Goal: Transaction & Acquisition: Purchase product/service

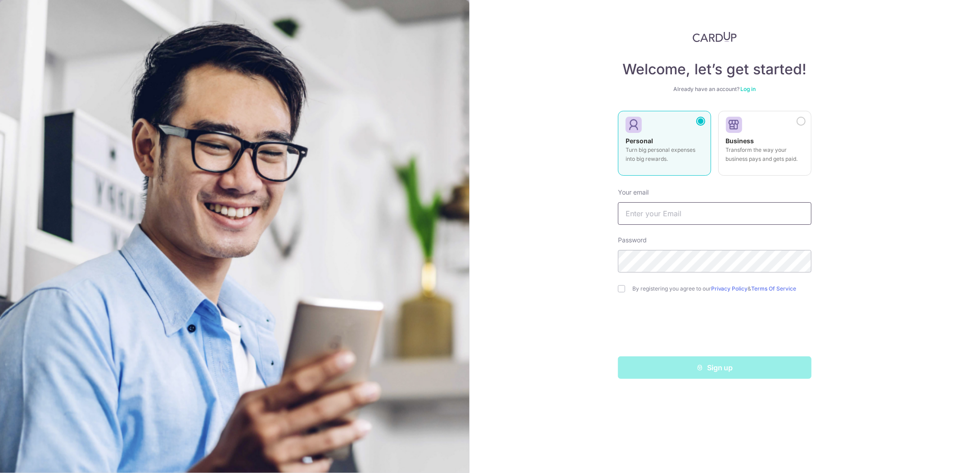
click at [657, 209] on input "text" at bounding box center [715, 213] width 194 height 23
click at [745, 87] on link "Log in" at bounding box center [748, 89] width 15 height 7
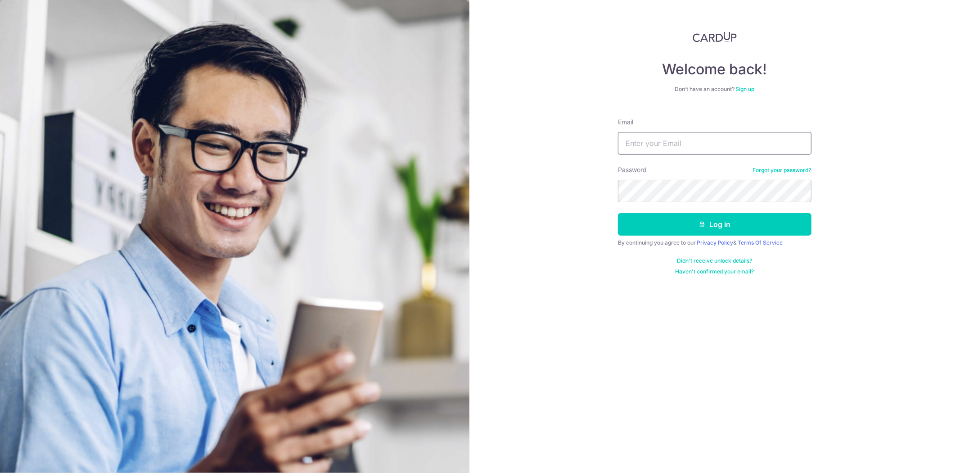
click at [660, 145] on input "Email" at bounding box center [715, 143] width 194 height 23
drag, startPoint x: 689, startPoint y: 140, endPoint x: 691, endPoint y: 145, distance: 4.6
click at [689, 140] on input "Email" at bounding box center [715, 143] width 194 height 23
type input "jancis.maldives@gmail.com"
click at [707, 221] on button "Log in" at bounding box center [715, 224] width 194 height 23
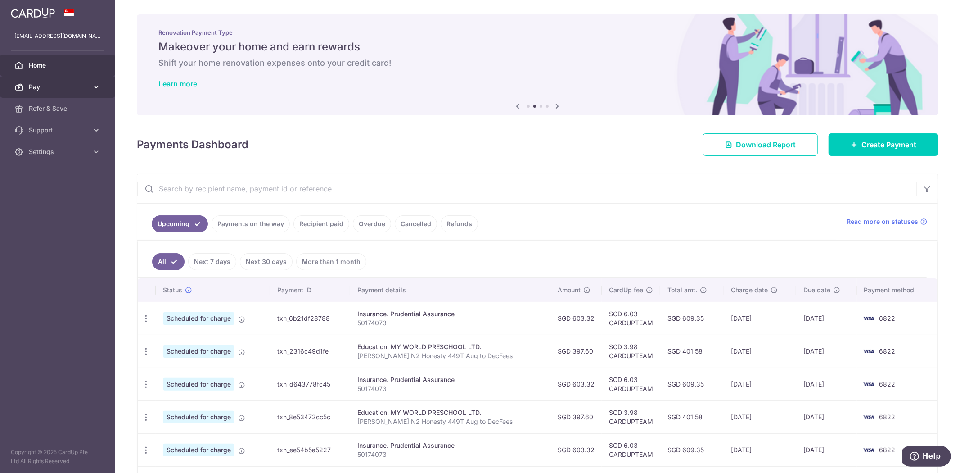
click at [56, 86] on span "Pay" at bounding box center [58, 86] width 59 height 9
click at [50, 110] on span "Payments" at bounding box center [58, 108] width 59 height 9
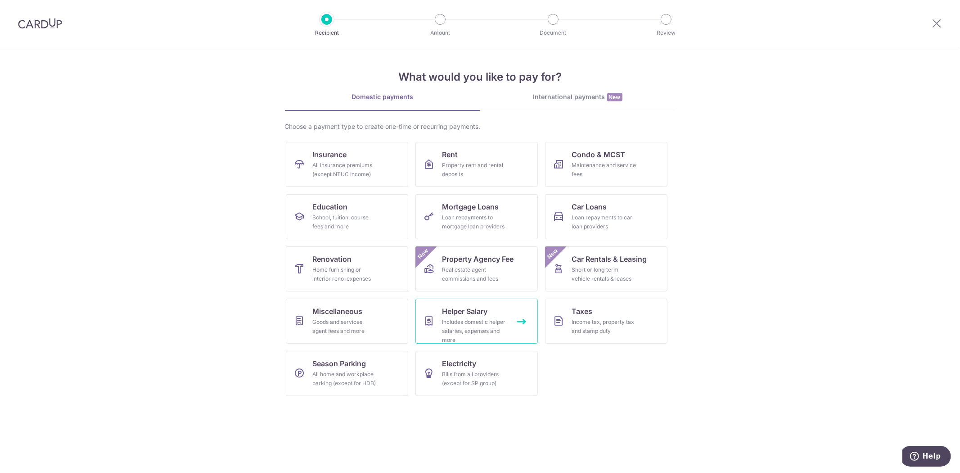
click at [473, 323] on div "Includes domestic helper salaries, expenses and more" at bounding box center [475, 330] width 65 height 27
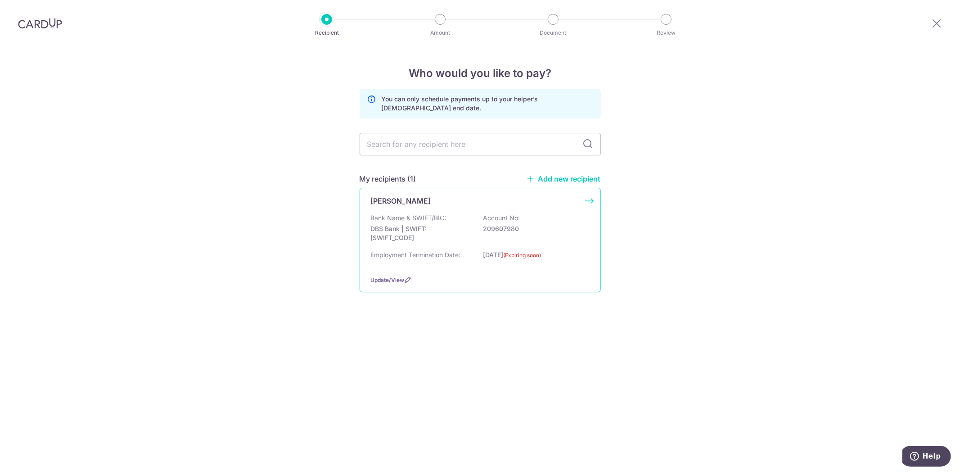
click at [434, 214] on p "Bank Name & SWIFT/BIC:" at bounding box center [409, 217] width 76 height 9
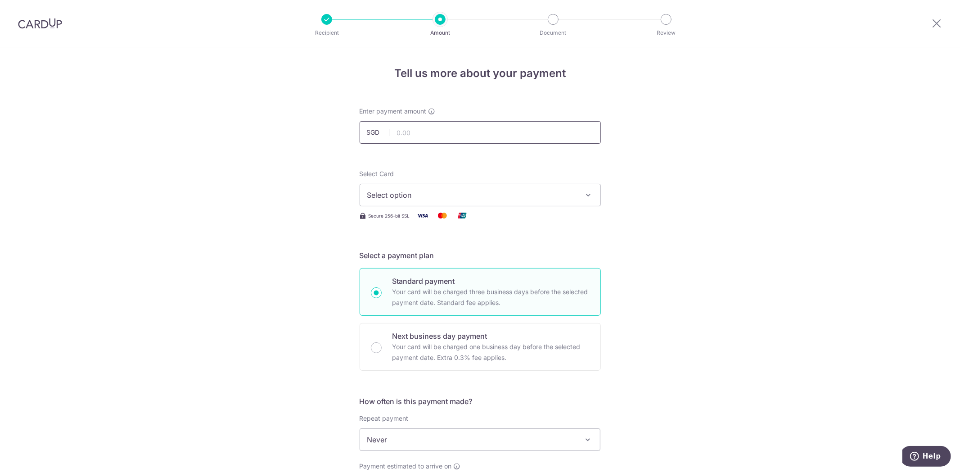
click at [433, 132] on input "text" at bounding box center [480, 132] width 241 height 23
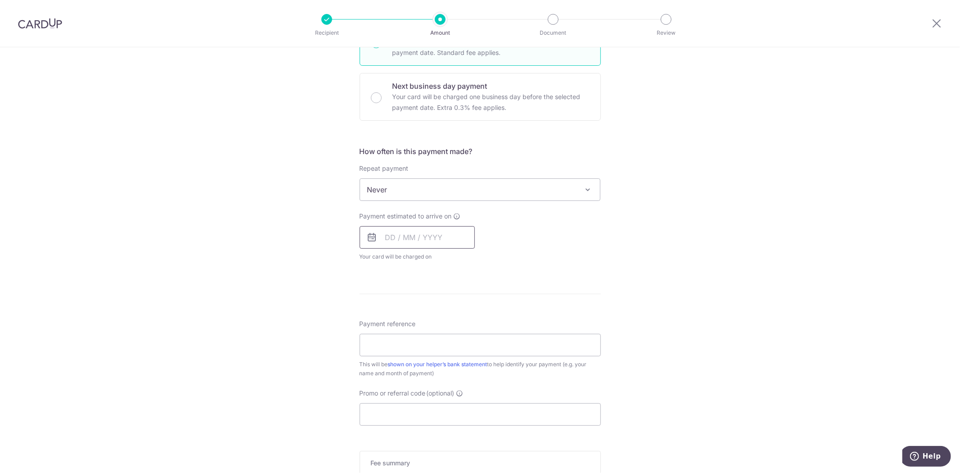
type input "1,129.50"
click at [399, 234] on input "text" at bounding box center [417, 237] width 115 height 23
click at [393, 353] on link "22" at bounding box center [396, 355] width 14 height 14
type input "22/09/2025"
click at [275, 349] on div "Tell us more about your payment Enter payment amount SGD 1,129.50 1129.50 Selec…" at bounding box center [480, 204] width 960 height 814
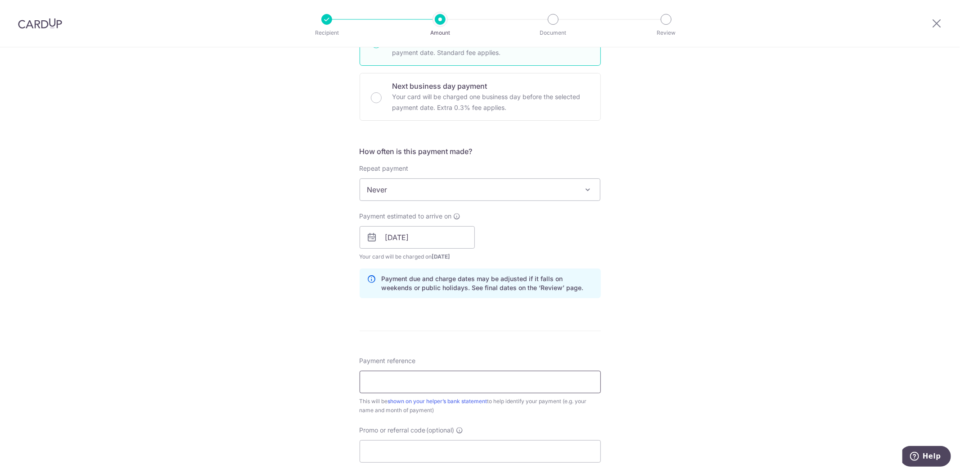
click at [436, 383] on input "Payment reference" at bounding box center [480, 381] width 241 height 23
type input "5124135P"
click at [412, 447] on input "Promo or referral code (optional)" at bounding box center [480, 451] width 241 height 23
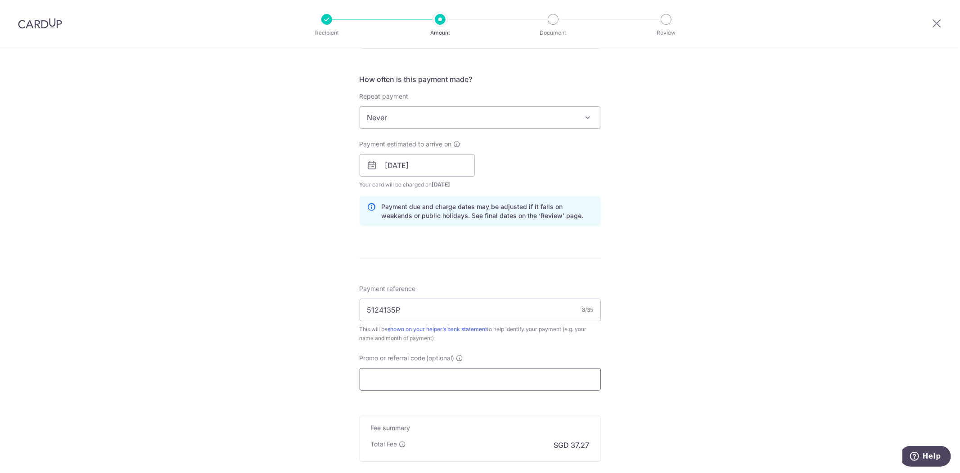
scroll to position [426, 0]
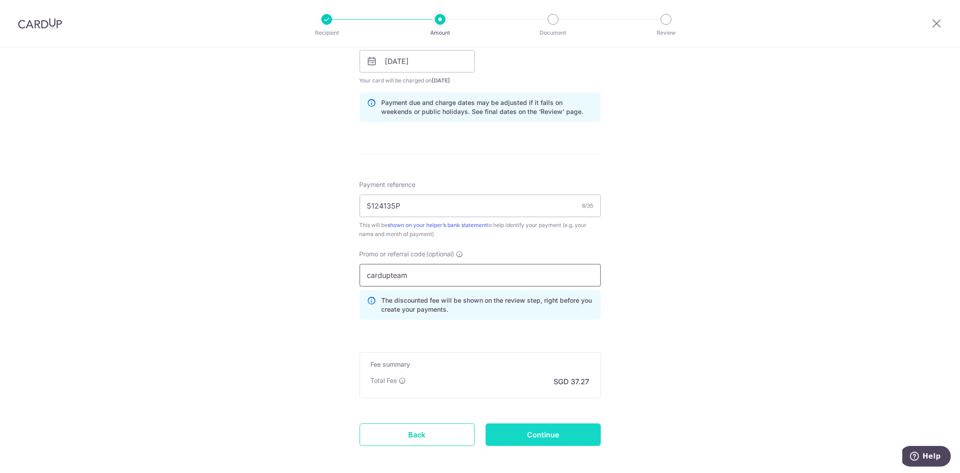
type input "cardupteam"
click at [530, 439] on input "Continue" at bounding box center [543, 434] width 115 height 23
type input "Create Schedule"
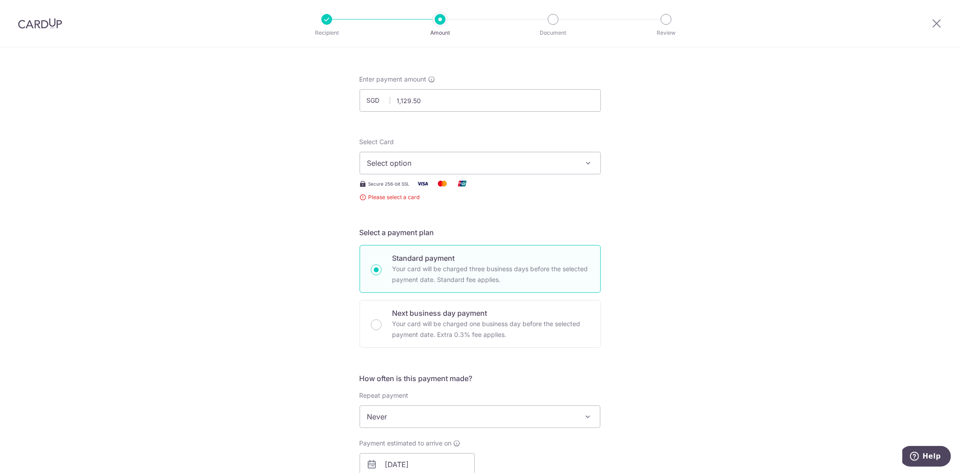
scroll to position [27, 0]
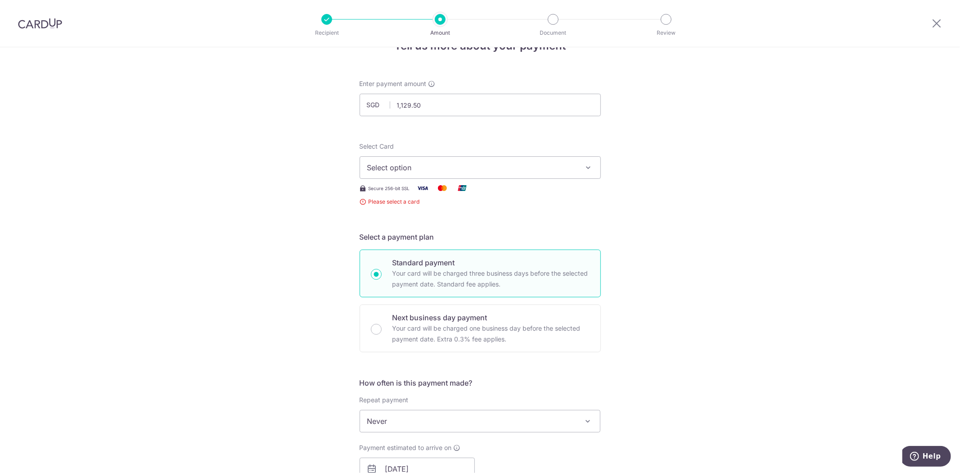
click at [398, 163] on span "Select option" at bounding box center [472, 167] width 210 height 11
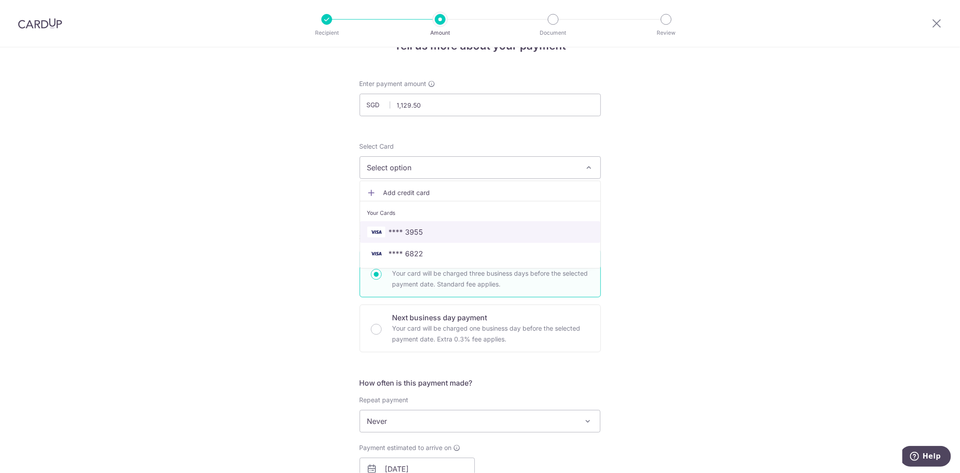
click at [381, 241] on link "**** 3955" at bounding box center [480, 232] width 240 height 22
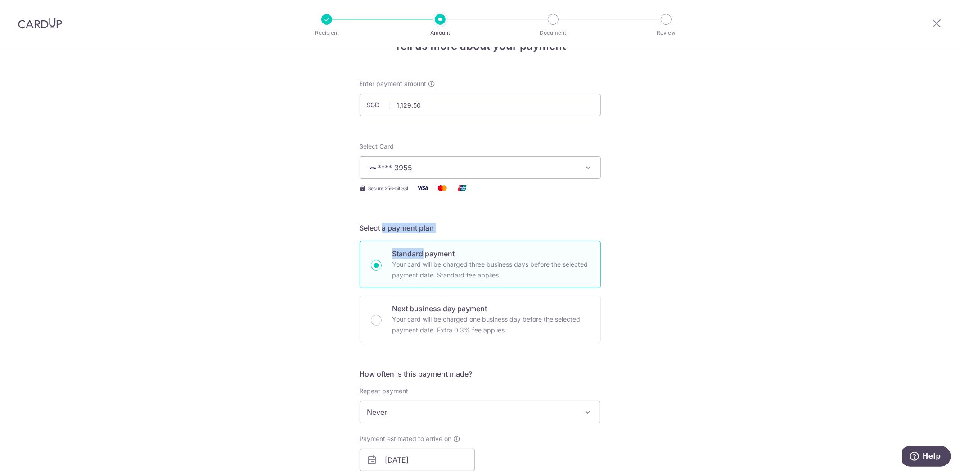
click at [381, 241] on div "Select a payment plan Standard payment Your card will be charged three business…" at bounding box center [480, 282] width 241 height 121
click at [397, 163] on span "**** 3955" at bounding box center [395, 167] width 35 height 9
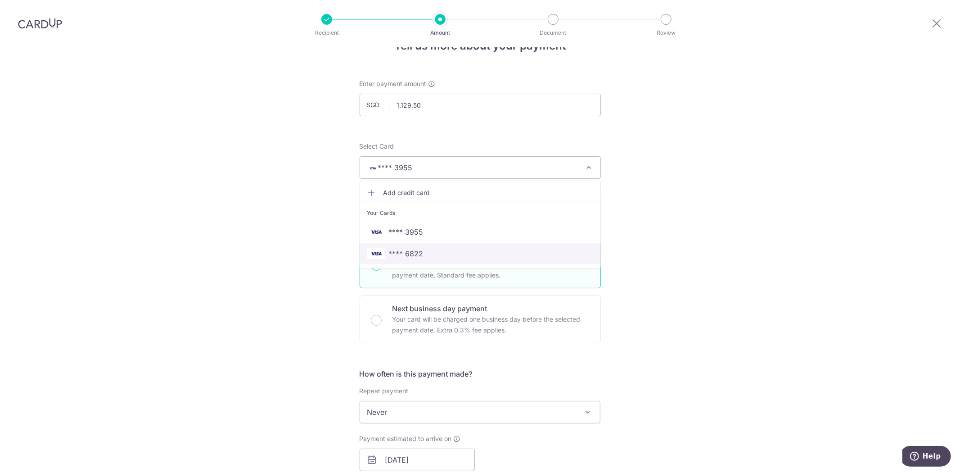
click at [427, 258] on span "**** 6822" at bounding box center [480, 253] width 226 height 11
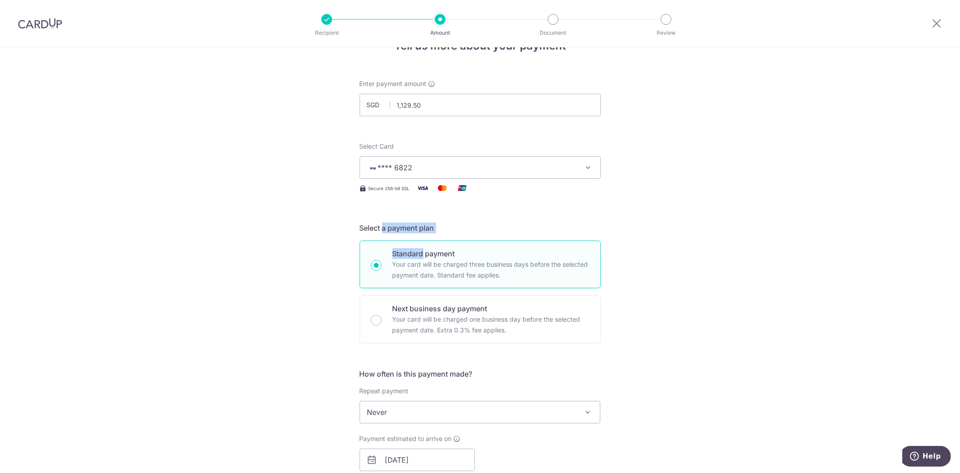
click at [314, 269] on div "Tell us more about your payment Enter payment amount SGD 1,129.50 1129.50 Selec…" at bounding box center [480, 466] width 960 height 892
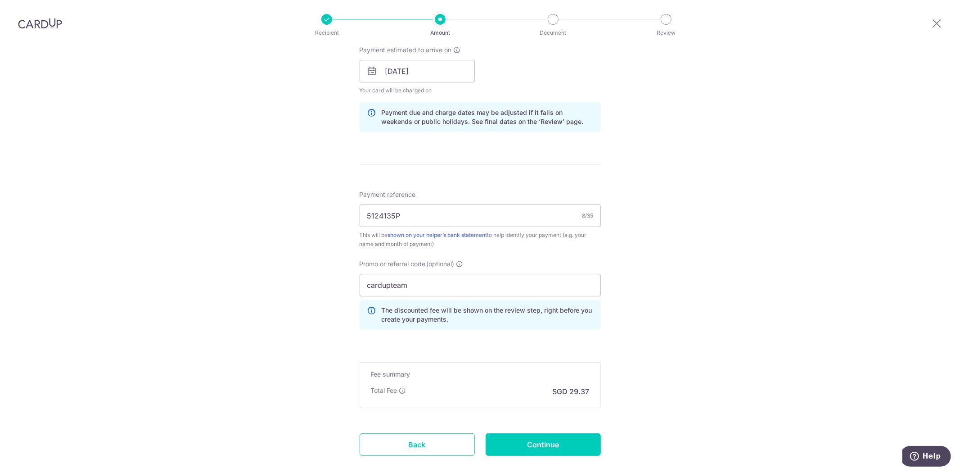
scroll to position [466, 0]
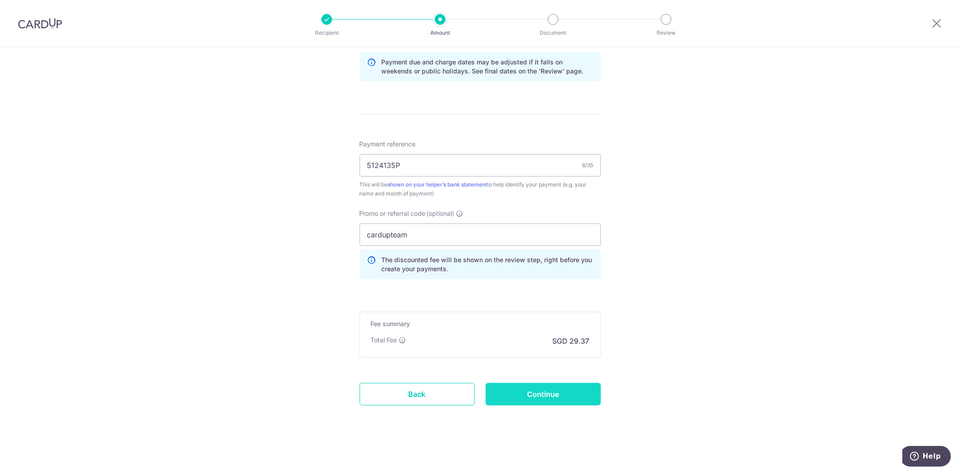
click at [509, 391] on input "Continue" at bounding box center [543, 394] width 115 height 23
type input "Create Schedule"
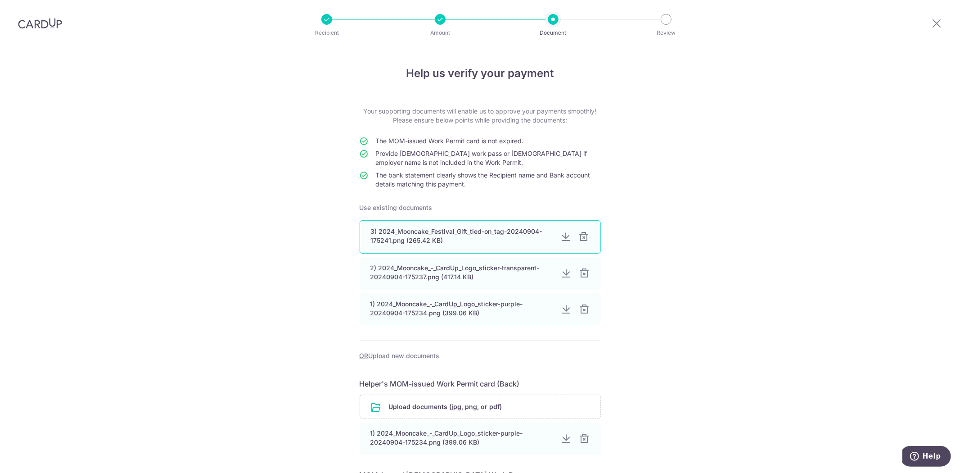
click at [583, 239] on div at bounding box center [584, 236] width 11 height 11
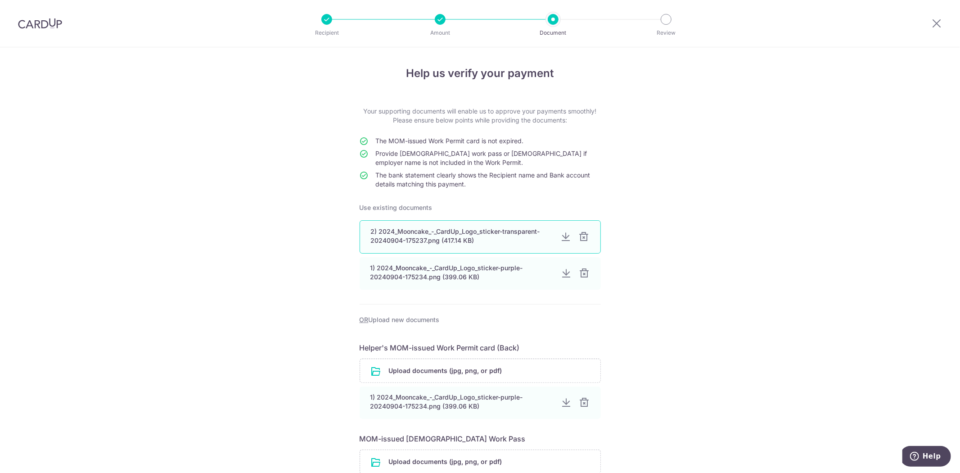
click at [583, 239] on div at bounding box center [584, 236] width 11 height 11
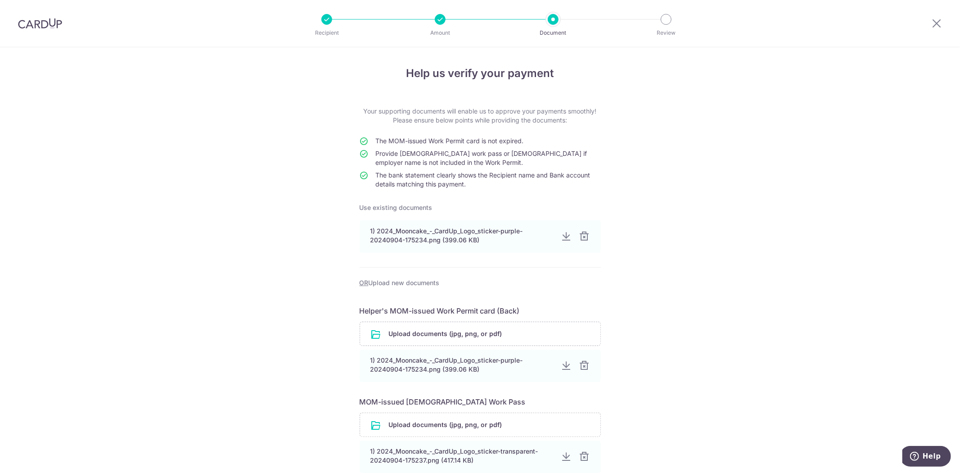
click at [583, 239] on div at bounding box center [584, 236] width 11 height 11
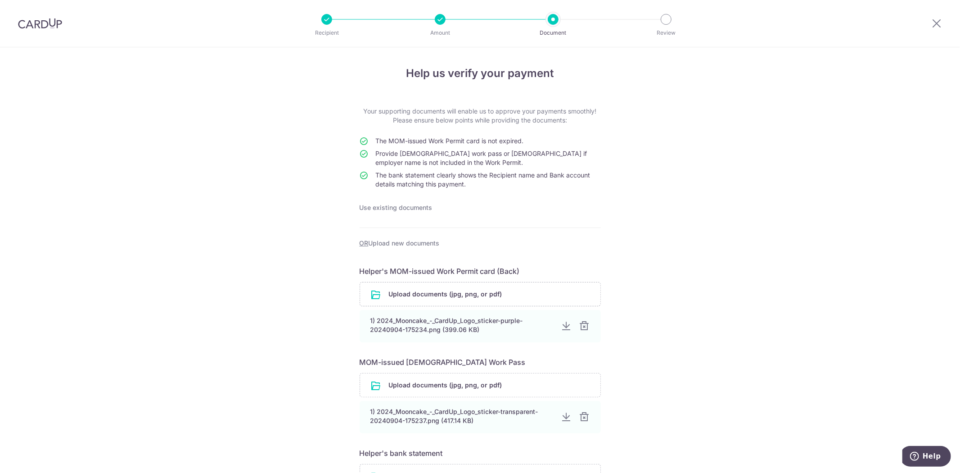
click at [398, 212] on p "Use existing documents" at bounding box center [480, 207] width 241 height 9
click at [240, 252] on div "Help us verify your payment Your supporting documents will enable us to approve…" at bounding box center [480, 333] width 960 height 572
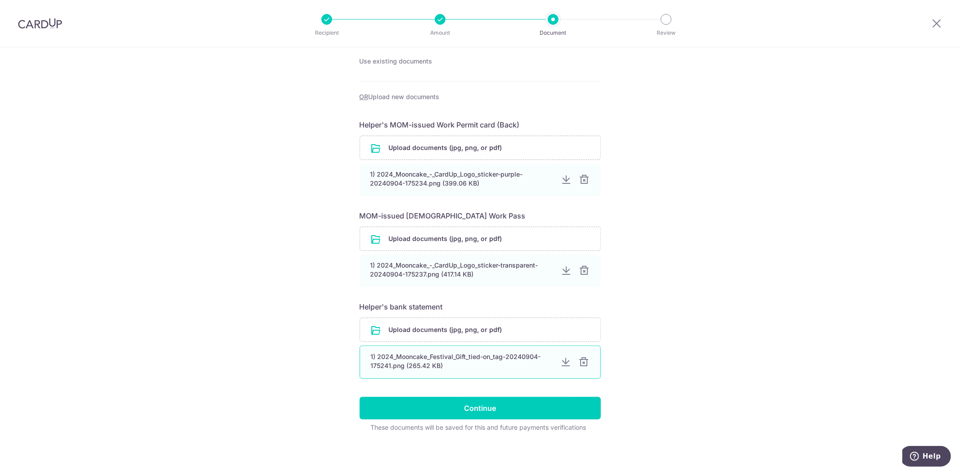
scroll to position [147, 0]
click at [586, 365] on div at bounding box center [584, 361] width 11 height 11
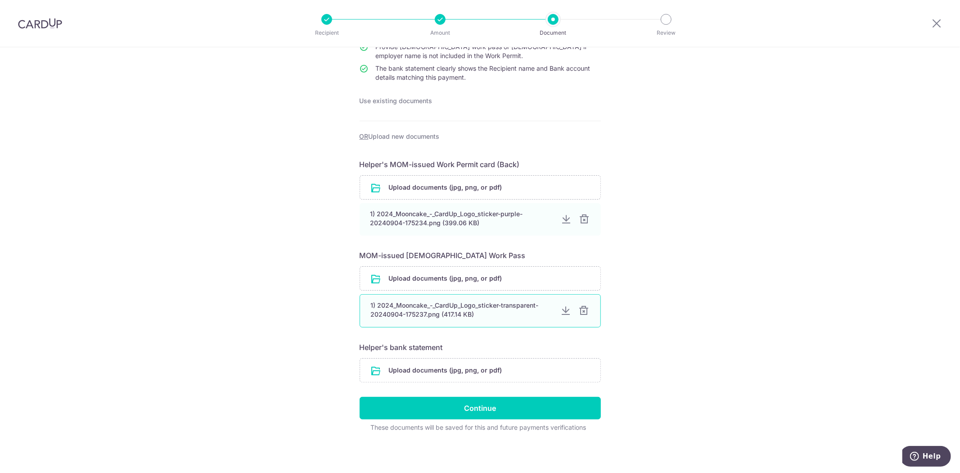
scroll to position [108, 0]
click at [581, 311] on div at bounding box center [584, 309] width 11 height 11
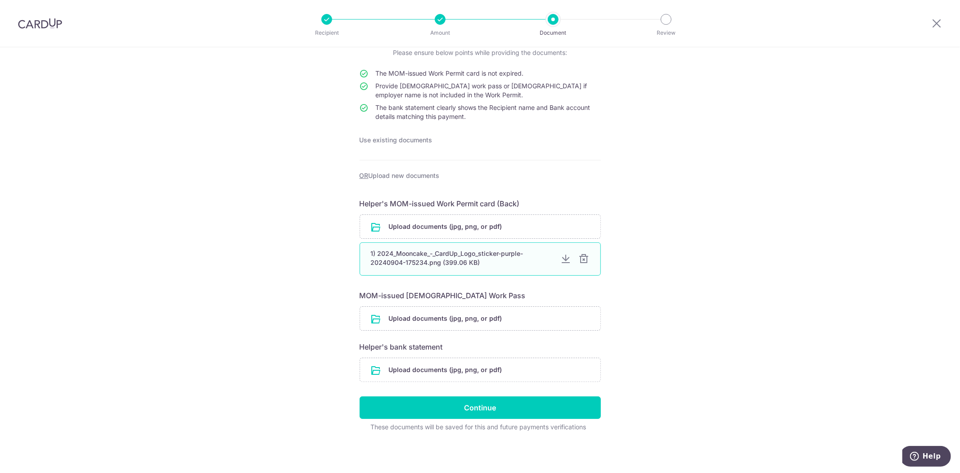
scroll to position [68, 0]
click at [583, 251] on div "1) 2024_Mooncake_-_CardUp_Logo_sticker-purple-20240904-175234.png (399.06 KB)" at bounding box center [480, 257] width 241 height 33
click at [585, 254] on div at bounding box center [584, 258] width 11 height 11
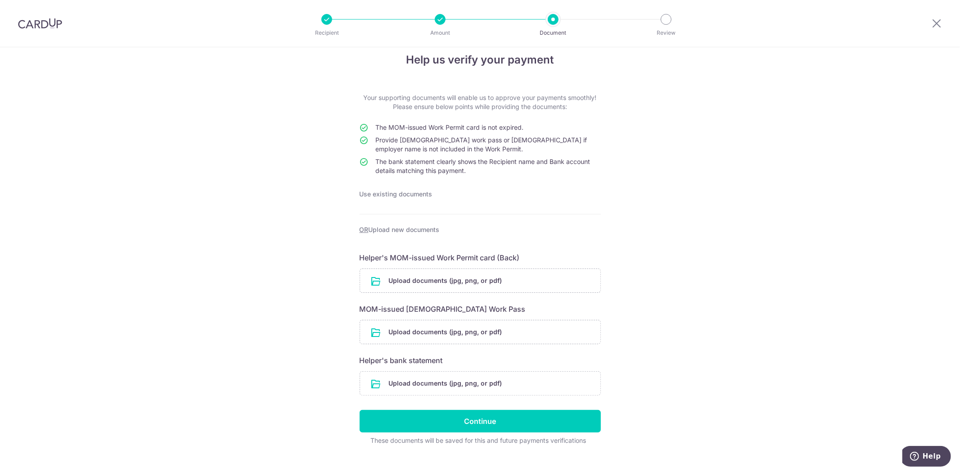
scroll to position [0, 0]
